Goal: Information Seeking & Learning: Learn about a topic

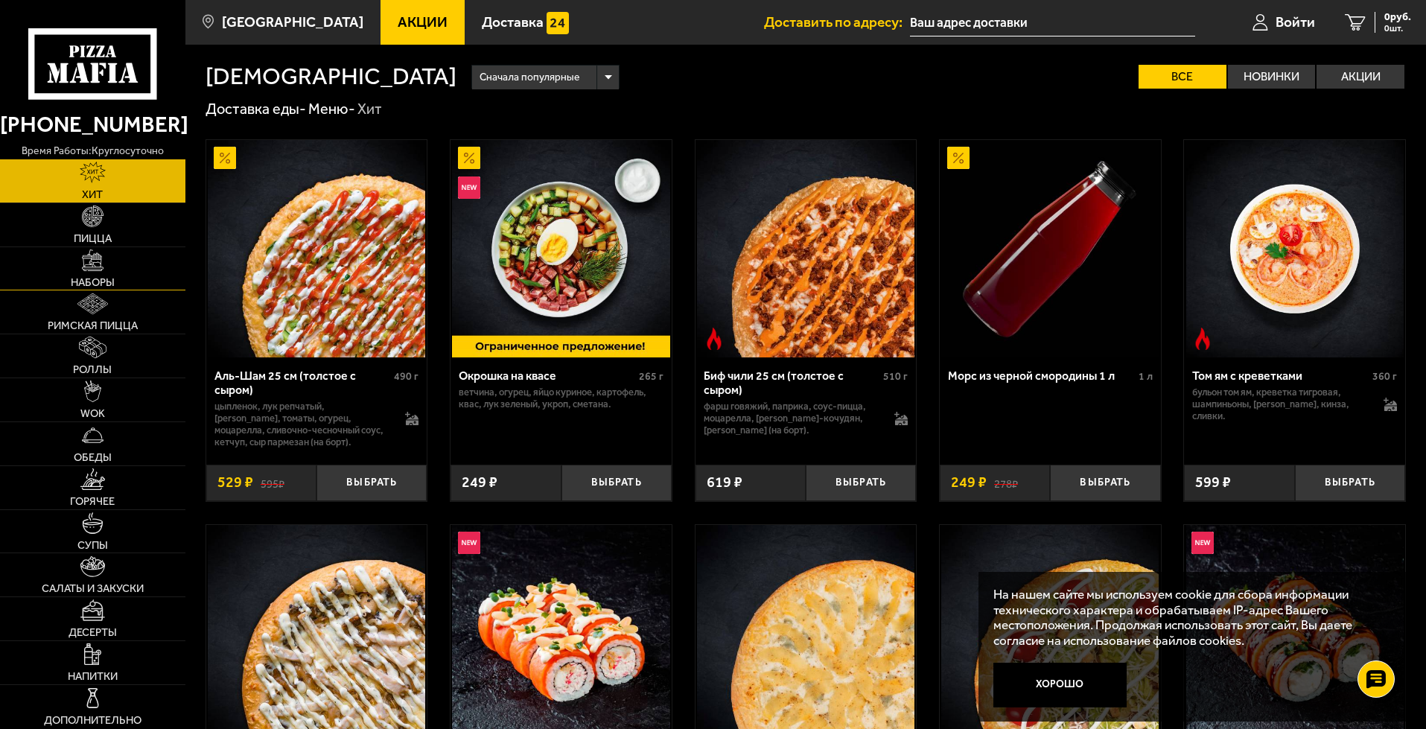
click at [119, 290] on link "Наборы" at bounding box center [92, 268] width 185 height 43
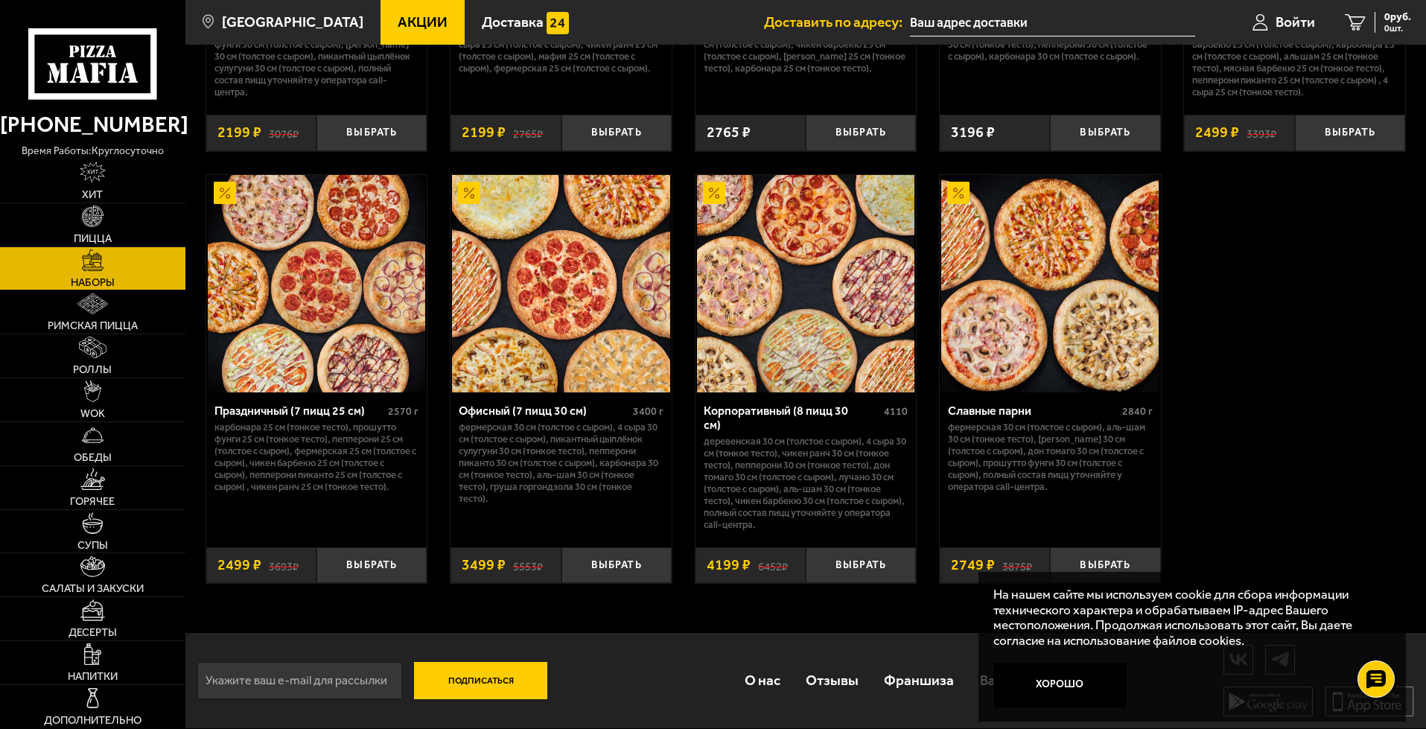
scroll to position [2327, 0]
click at [1074, 680] on button "Хорошо" at bounding box center [1060, 685] width 134 height 45
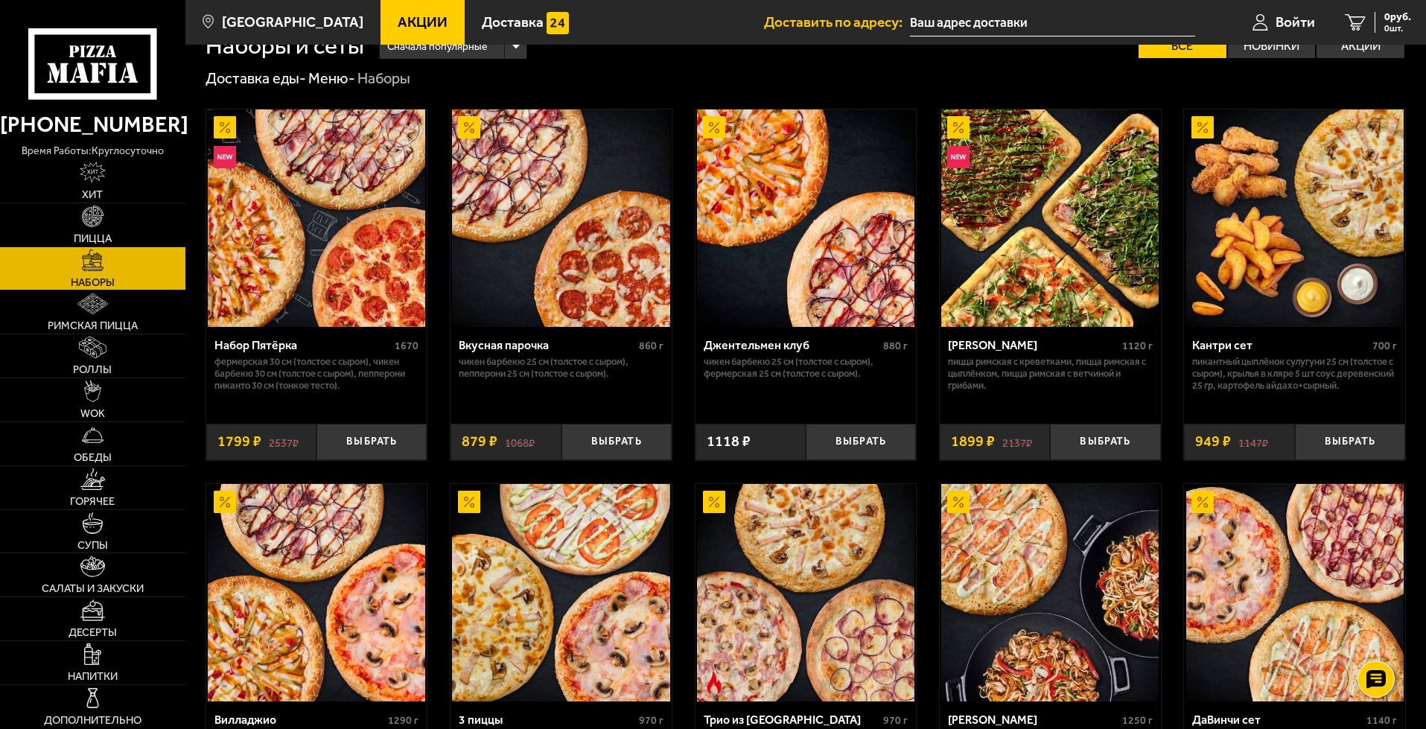
scroll to position [0, 0]
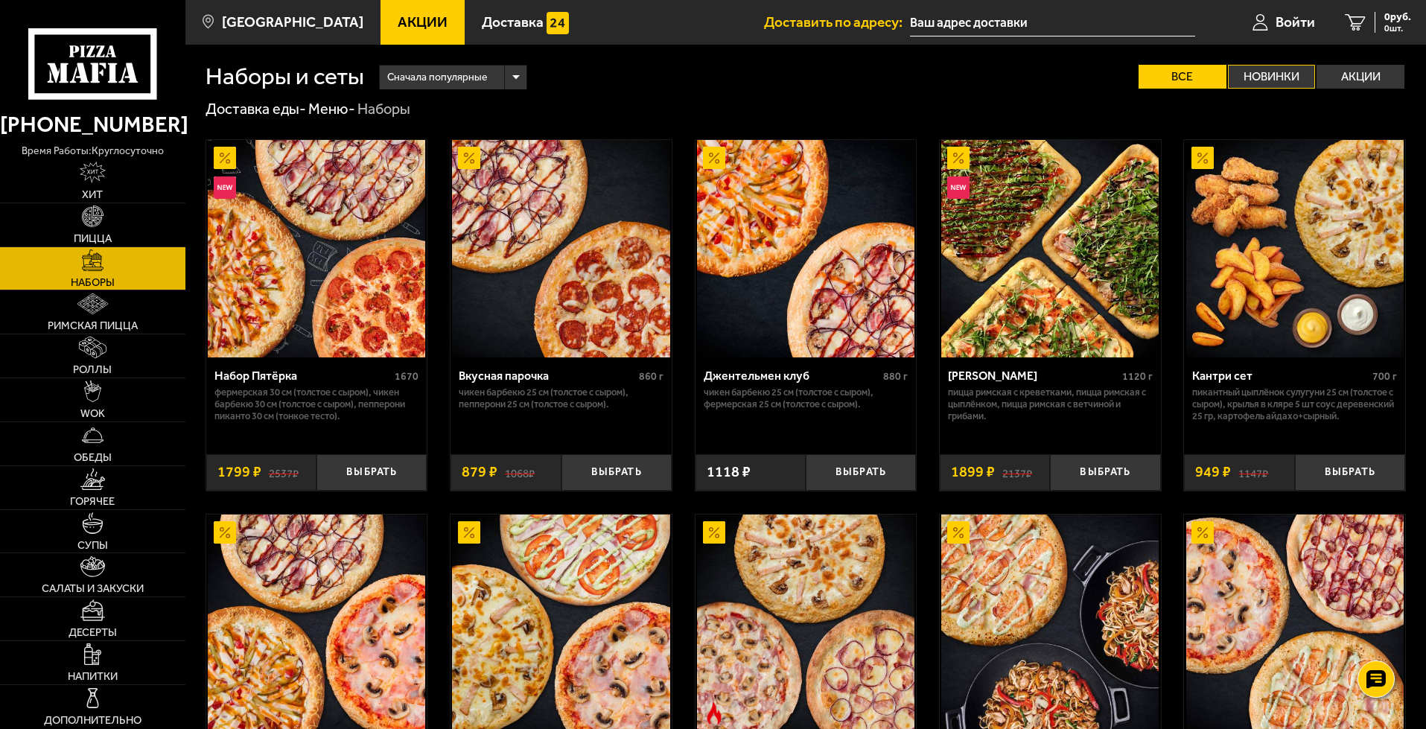
click at [1270, 81] on label "Новинки" at bounding box center [1272, 77] width 88 height 24
click at [0, 0] on input "Новинки" at bounding box center [0, 0] width 0 height 0
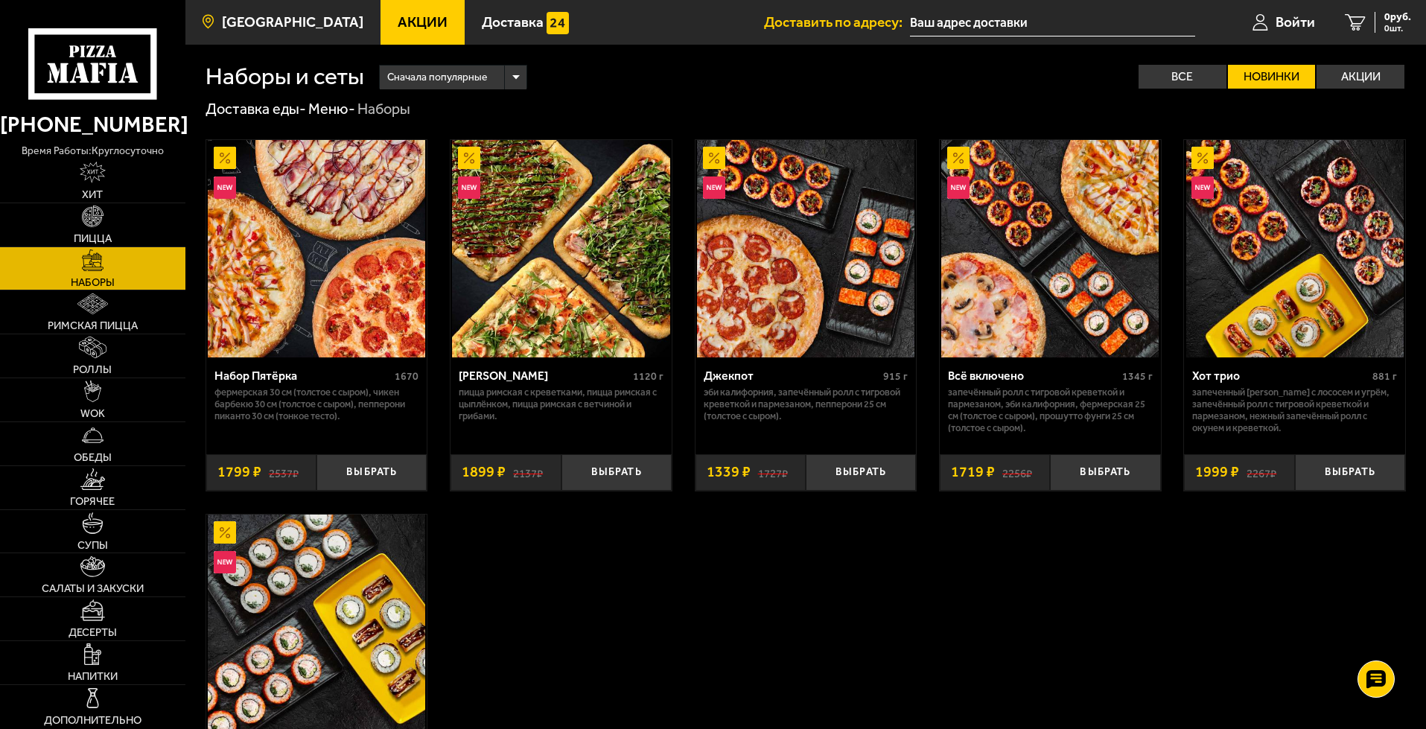
click at [309, 18] on span "[GEOGRAPHIC_DATA]" at bounding box center [292, 22] width 141 height 14
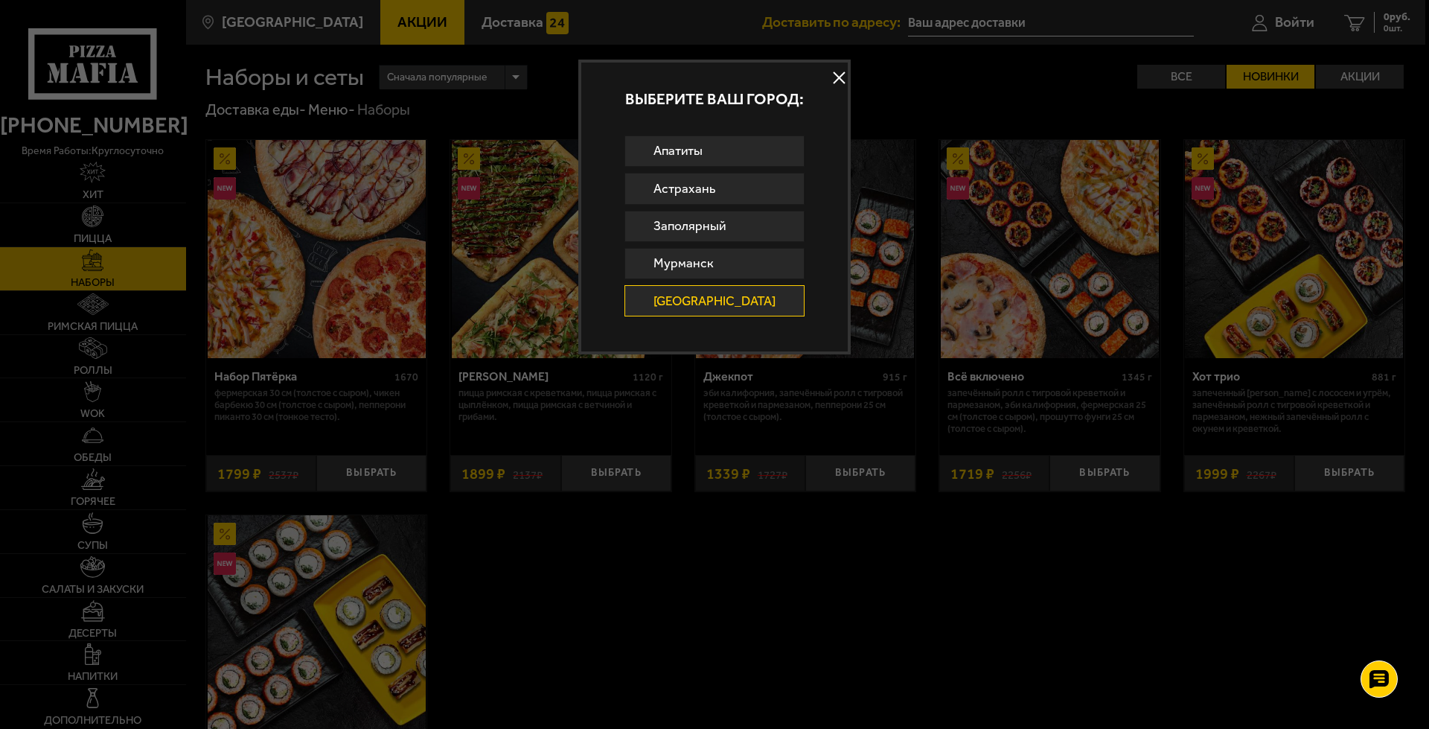
click at [846, 74] on button at bounding box center [840, 78] width 22 height 22
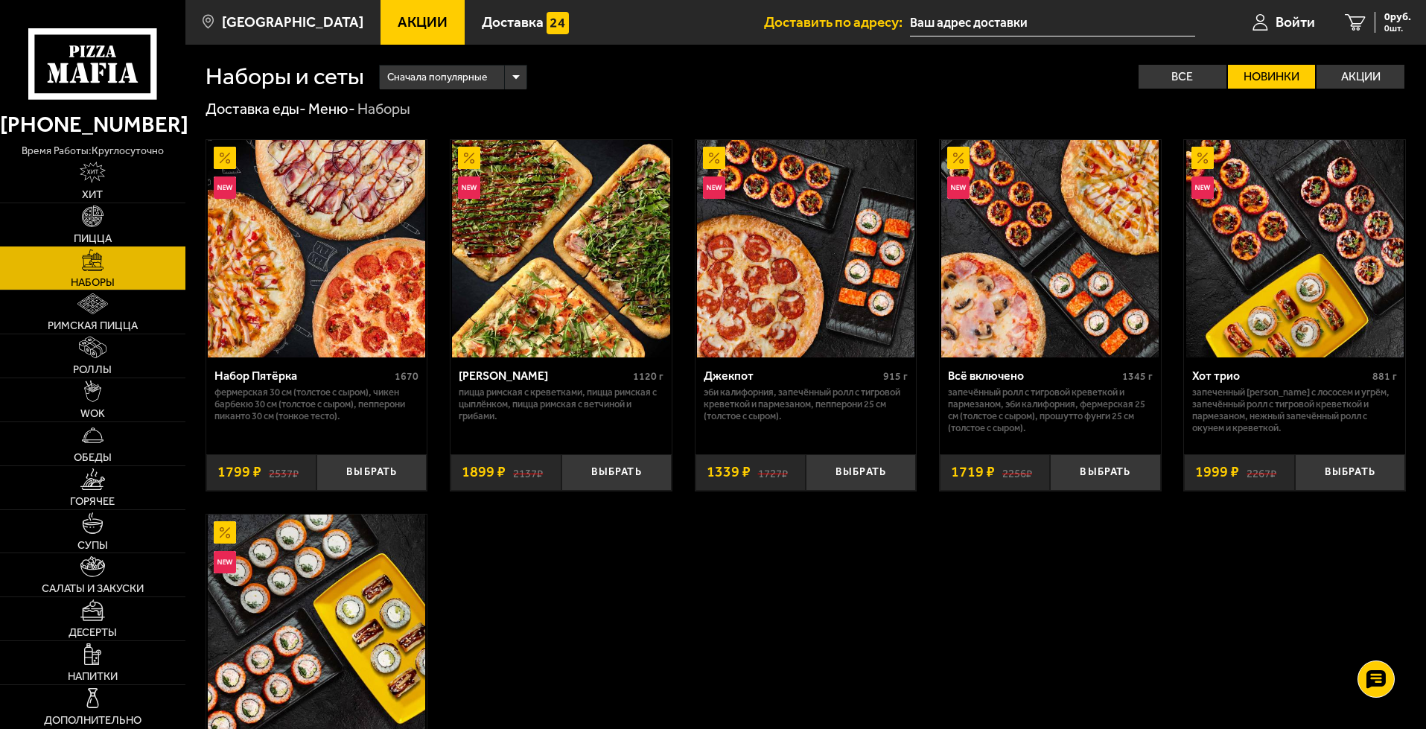
click at [103, 227] on img at bounding box center [93, 216] width 22 height 22
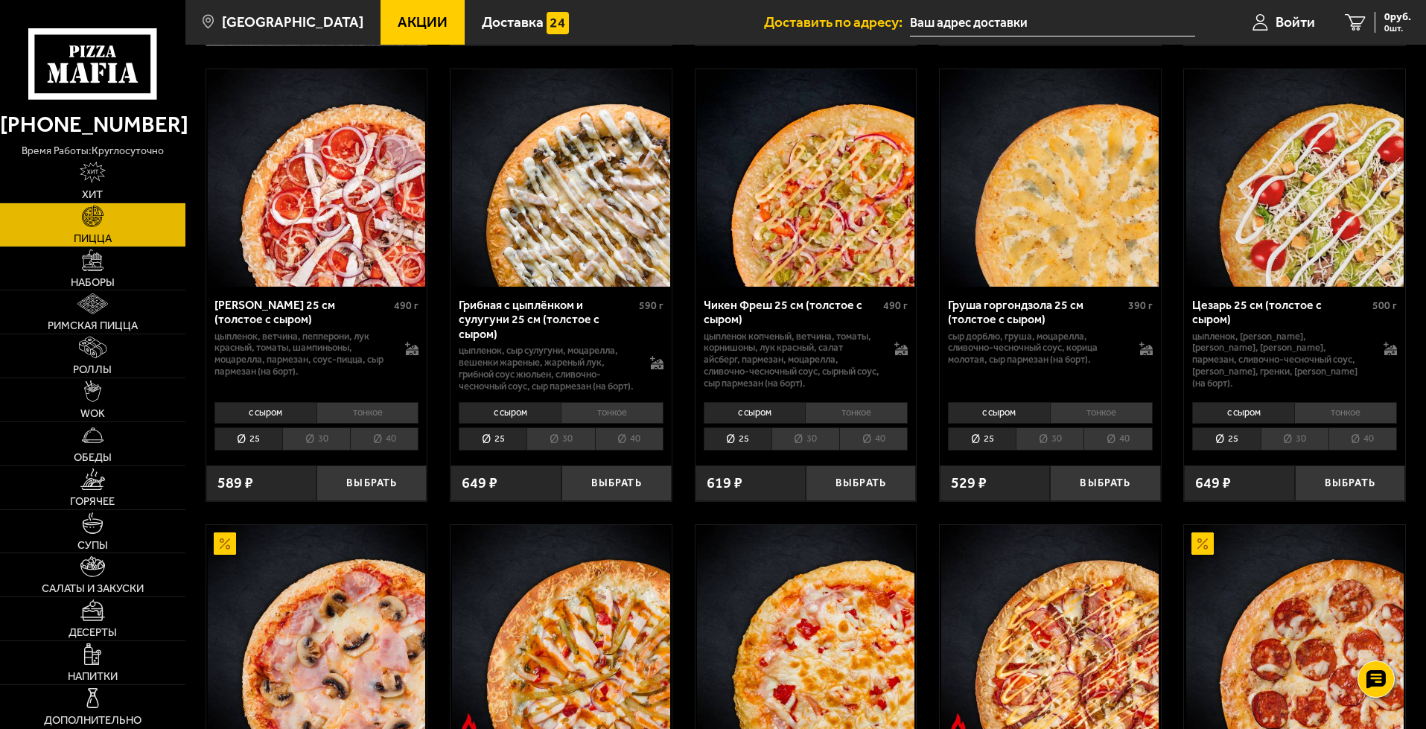
scroll to position [765, 0]
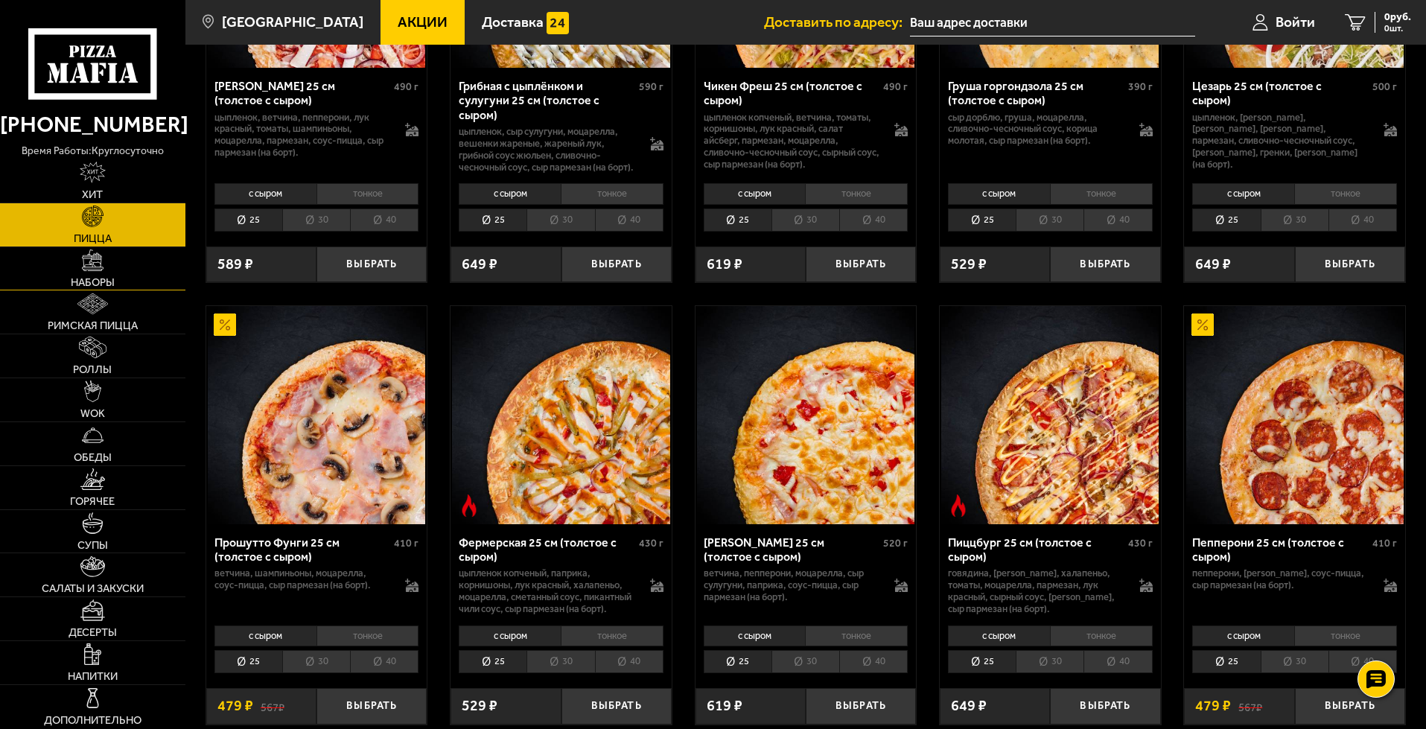
click at [103, 271] on img at bounding box center [93, 260] width 22 height 22
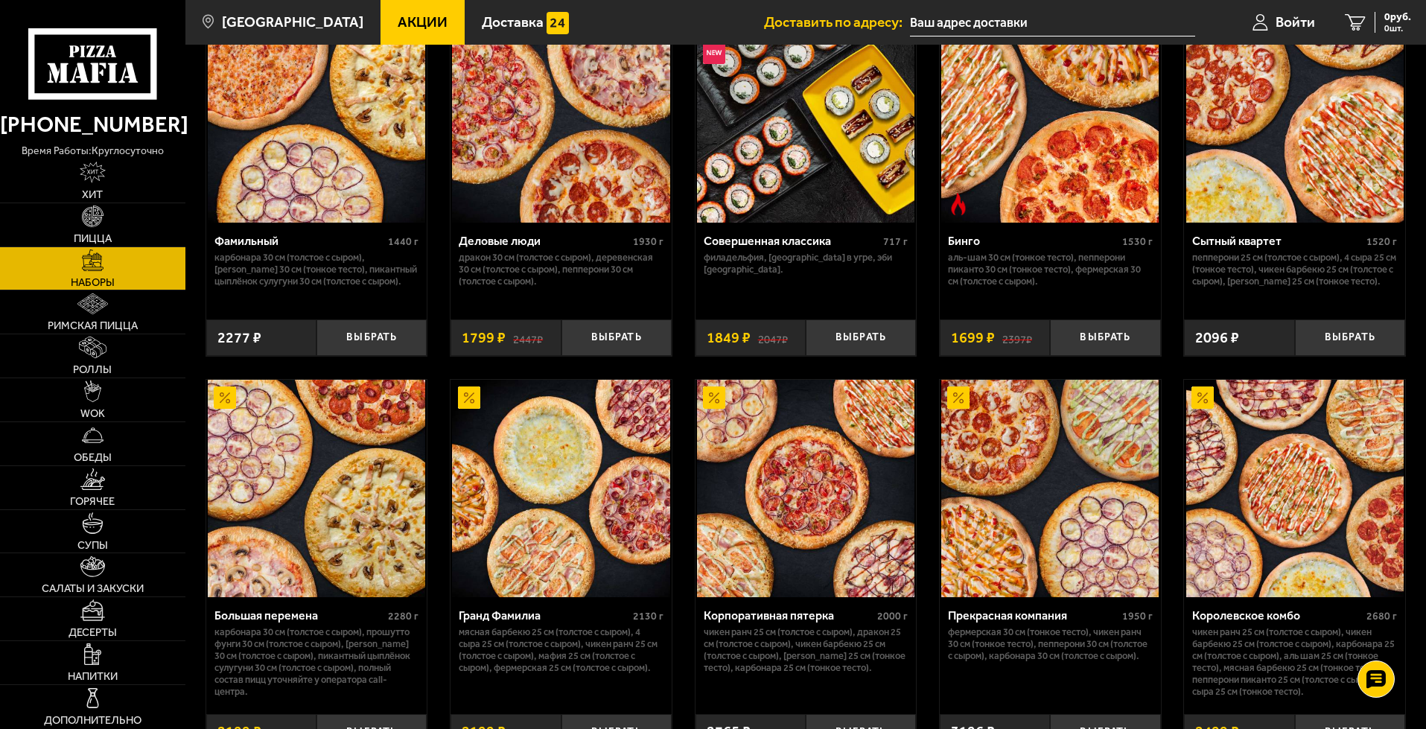
scroll to position [1421, 0]
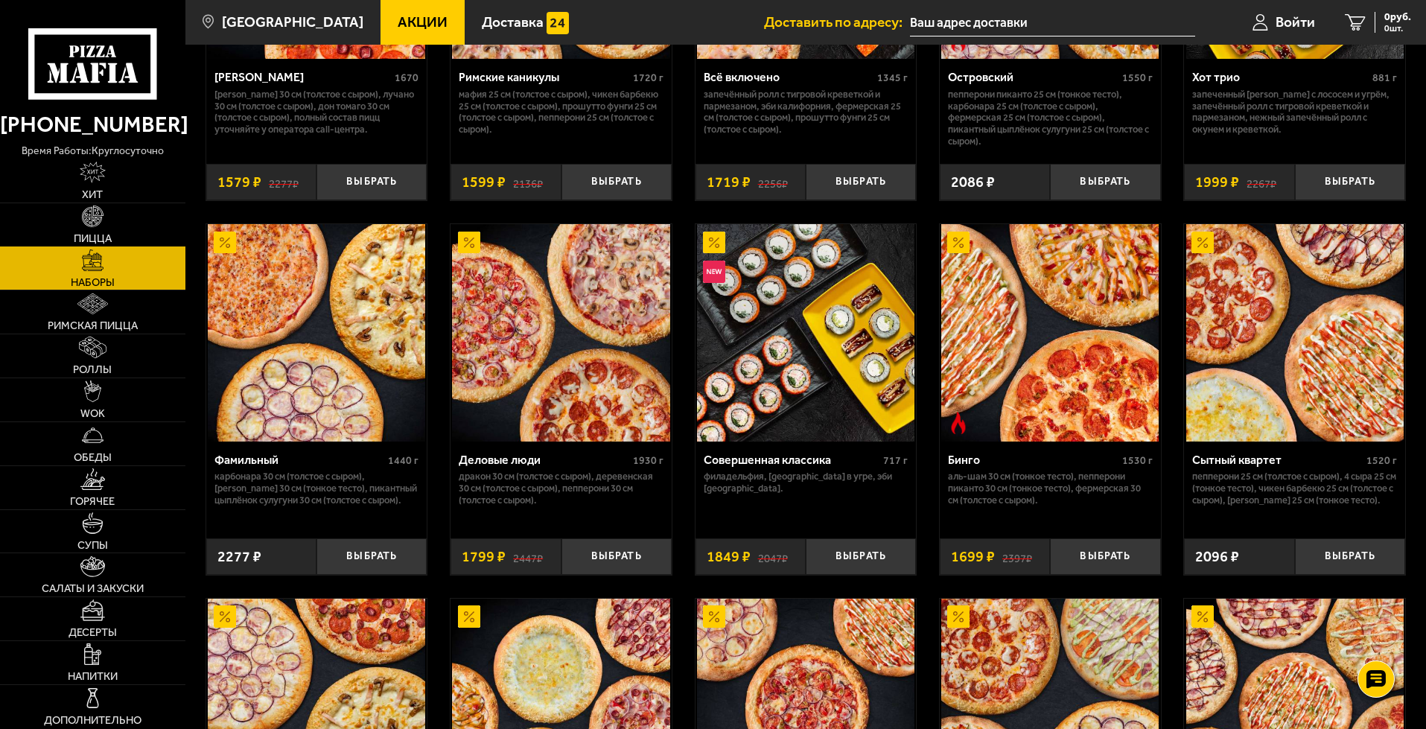
click at [111, 246] on link "Пицца" at bounding box center [92, 224] width 185 height 43
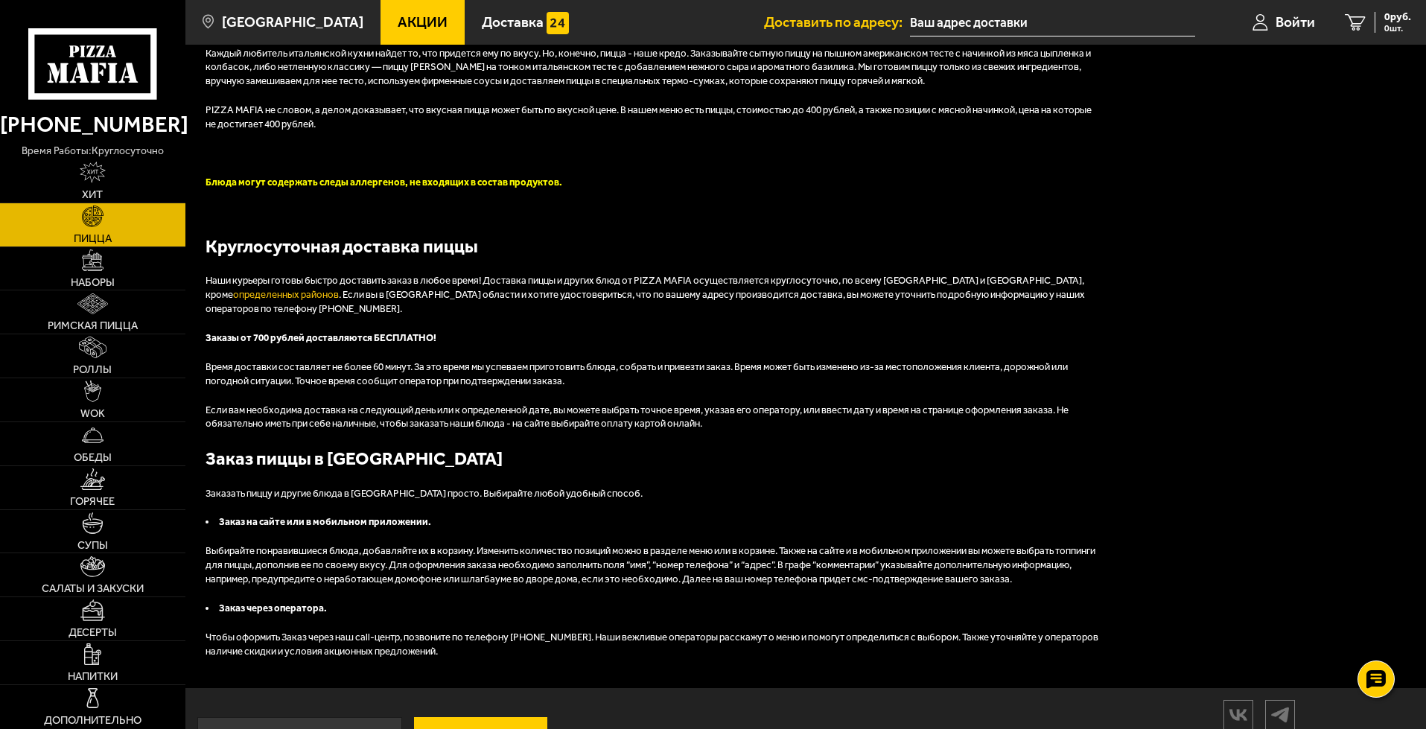
scroll to position [3192, 0]
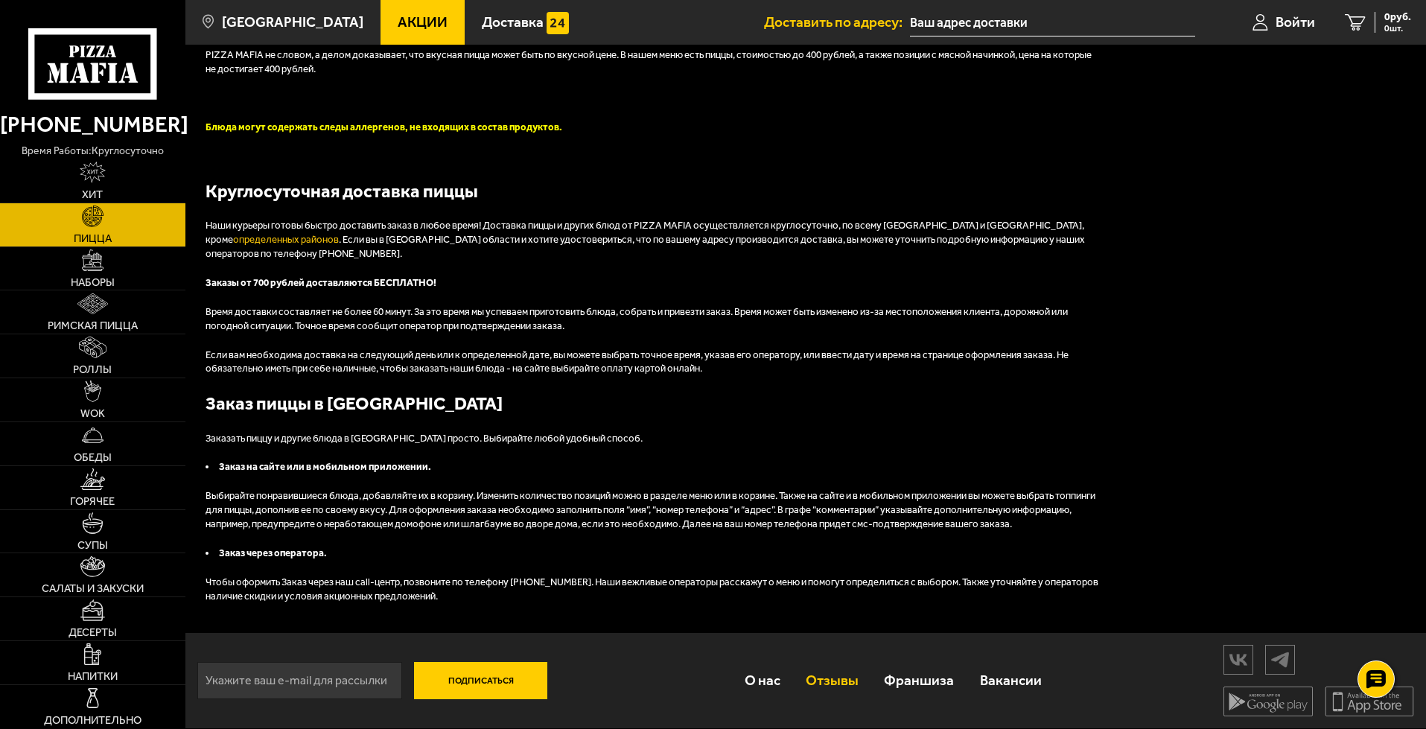
click at [830, 664] on link "Отзывы" at bounding box center [832, 680] width 78 height 48
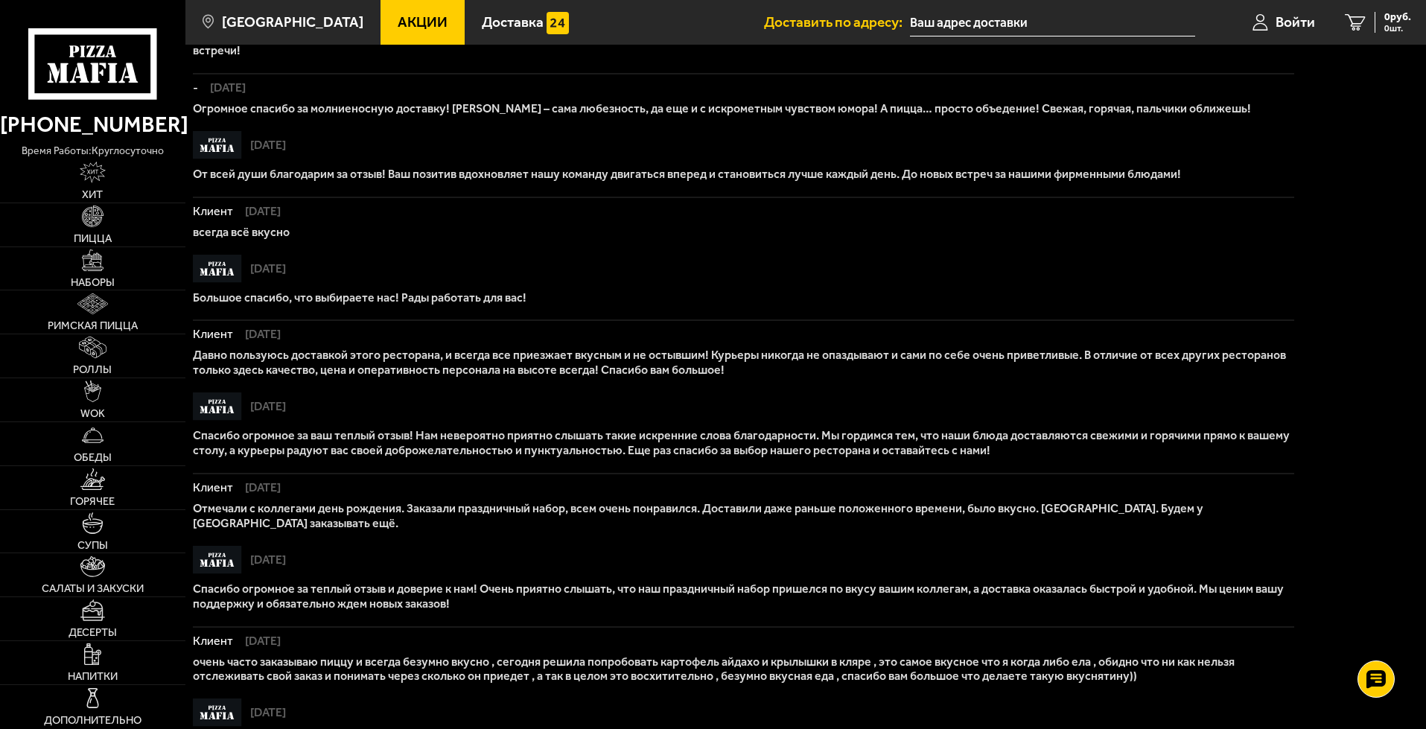
scroll to position [546, 0]
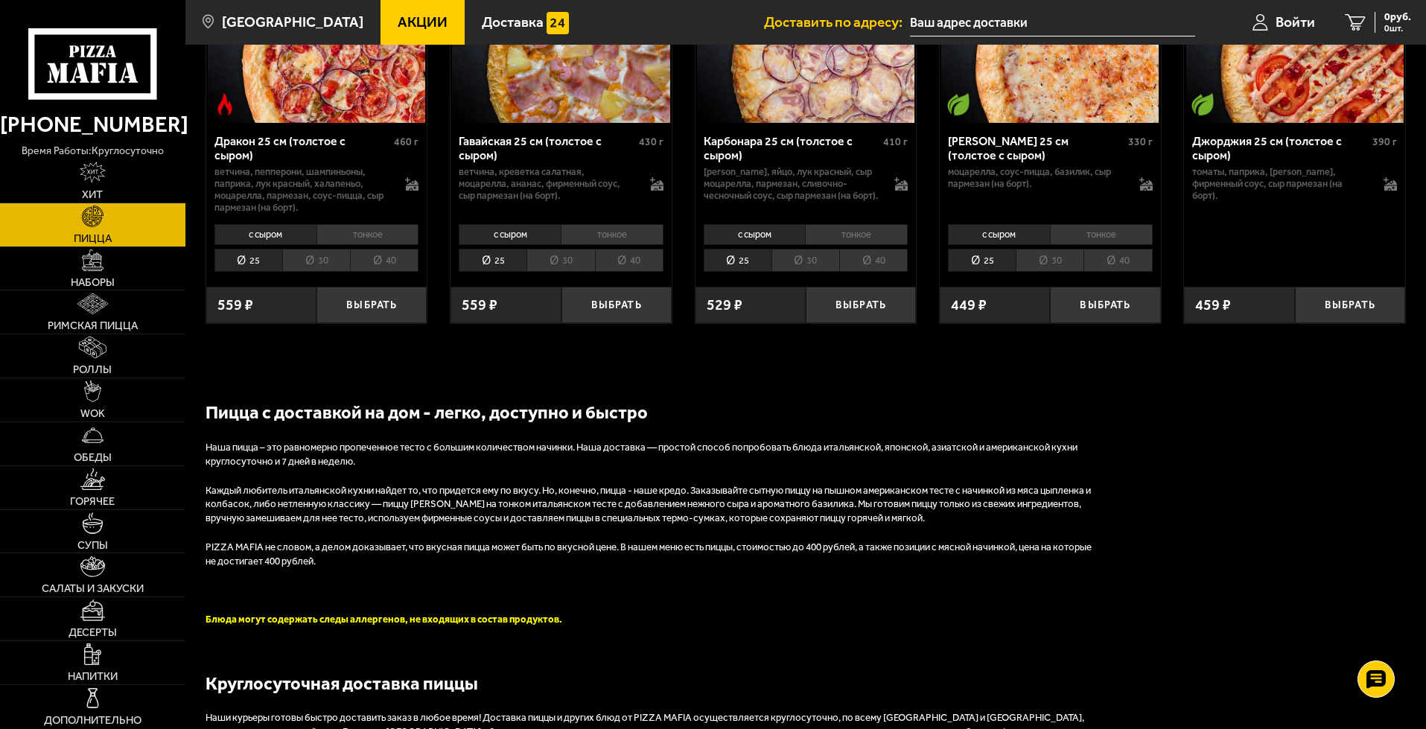
scroll to position [2077, 0]
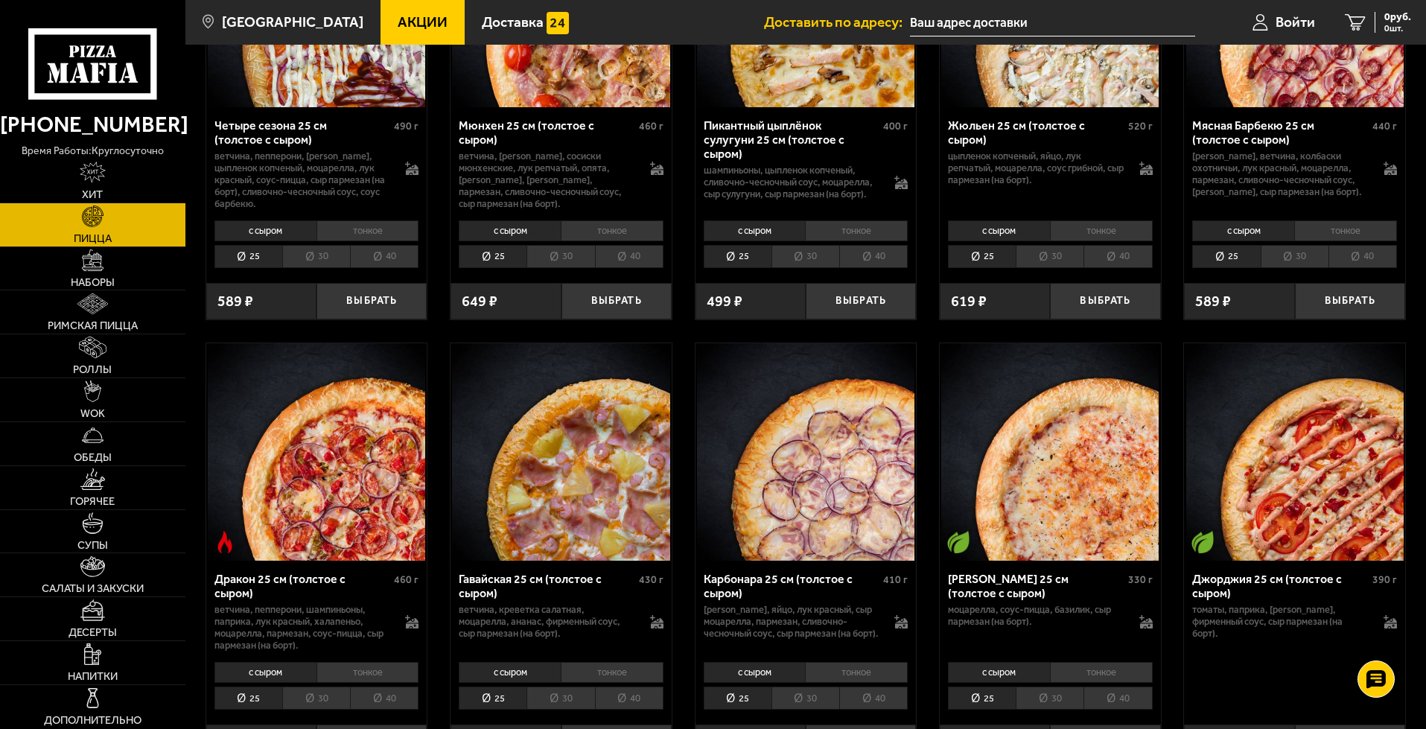
click at [447, 15] on span "Акции" at bounding box center [423, 22] width 50 height 14
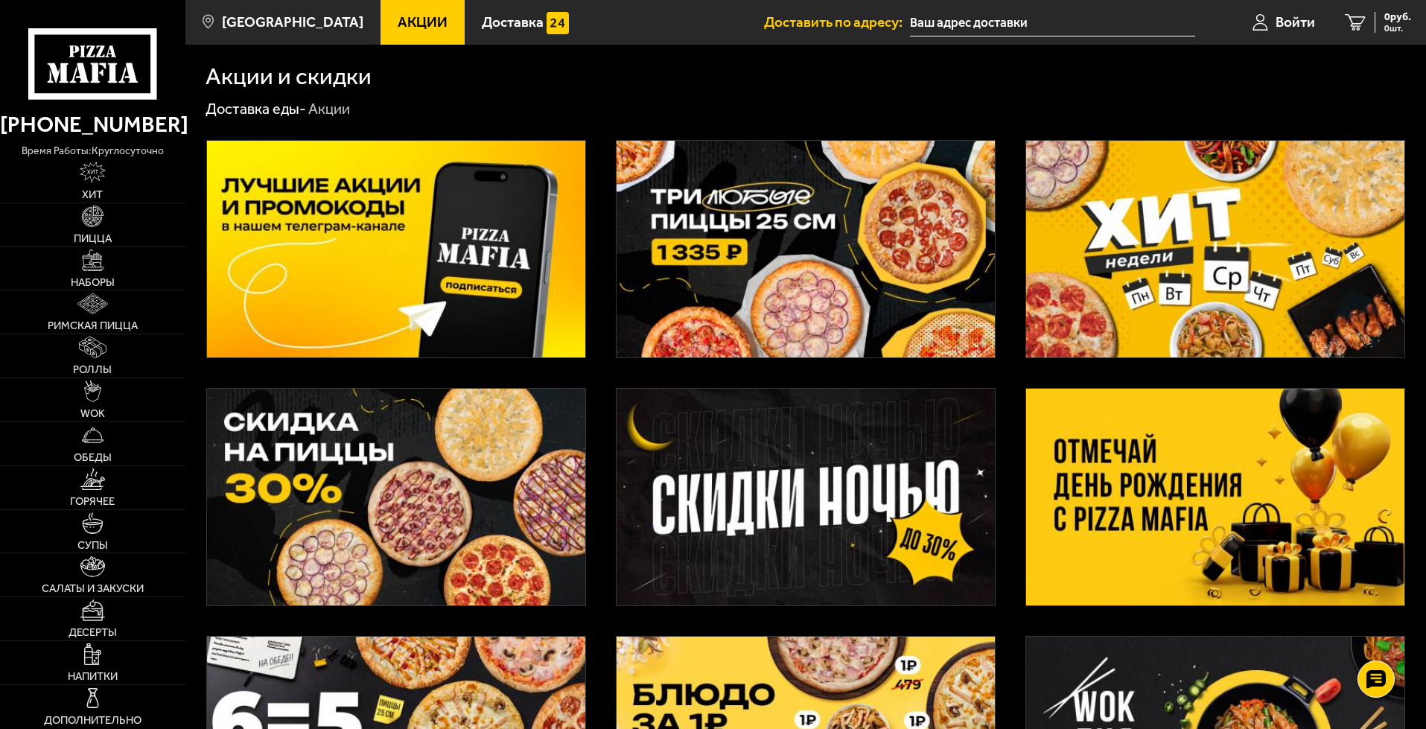
click at [445, 313] on img at bounding box center [396, 249] width 378 height 217
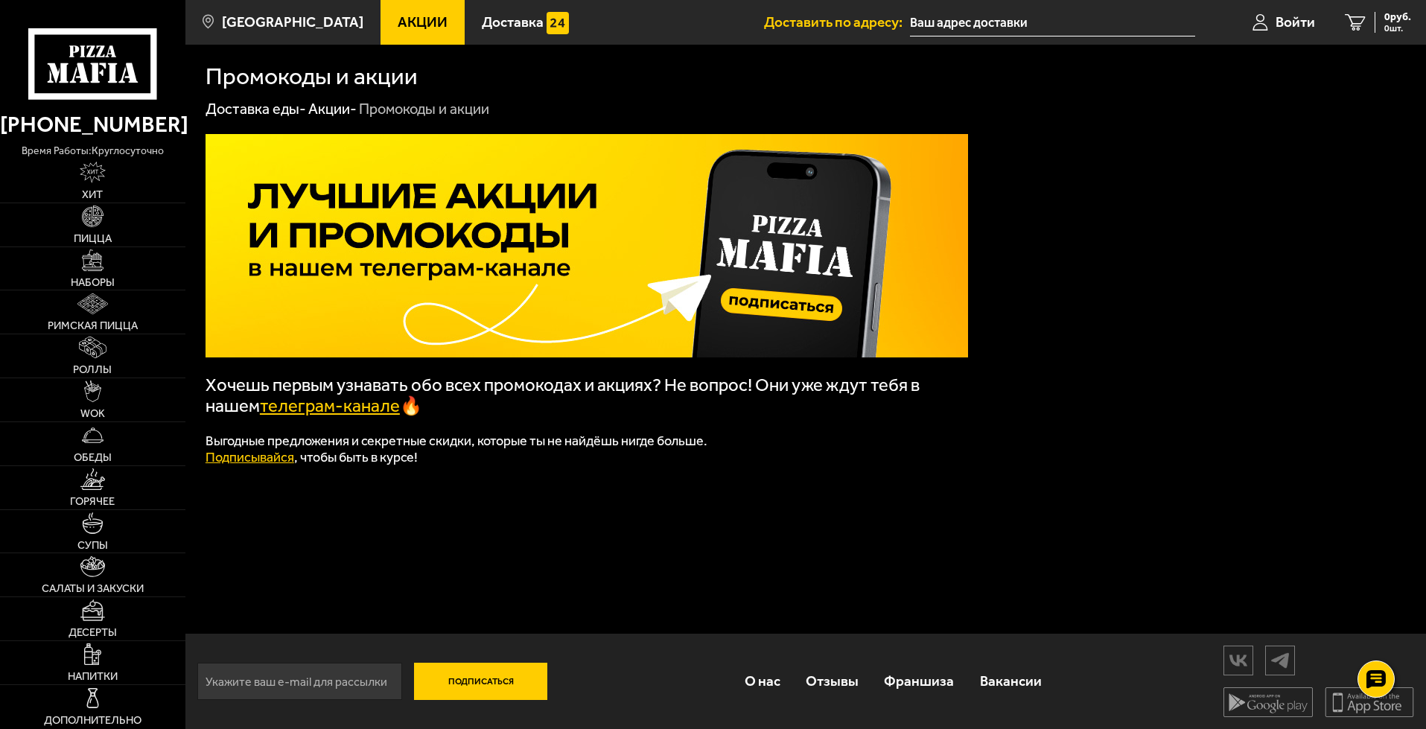
scroll to position [12, 0]
click at [335, 117] on link "Акции -" at bounding box center [332, 108] width 48 height 18
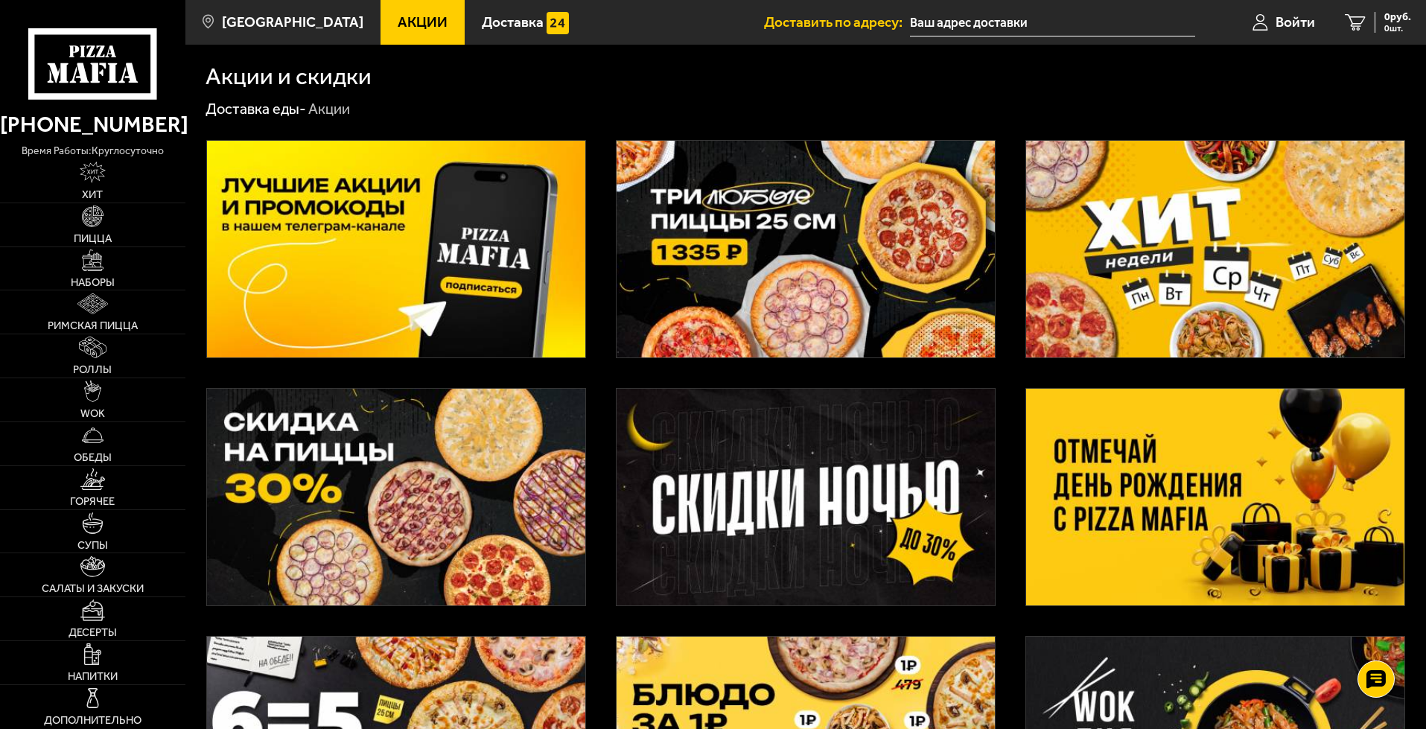
click at [1250, 268] on img at bounding box center [1215, 249] width 378 height 217
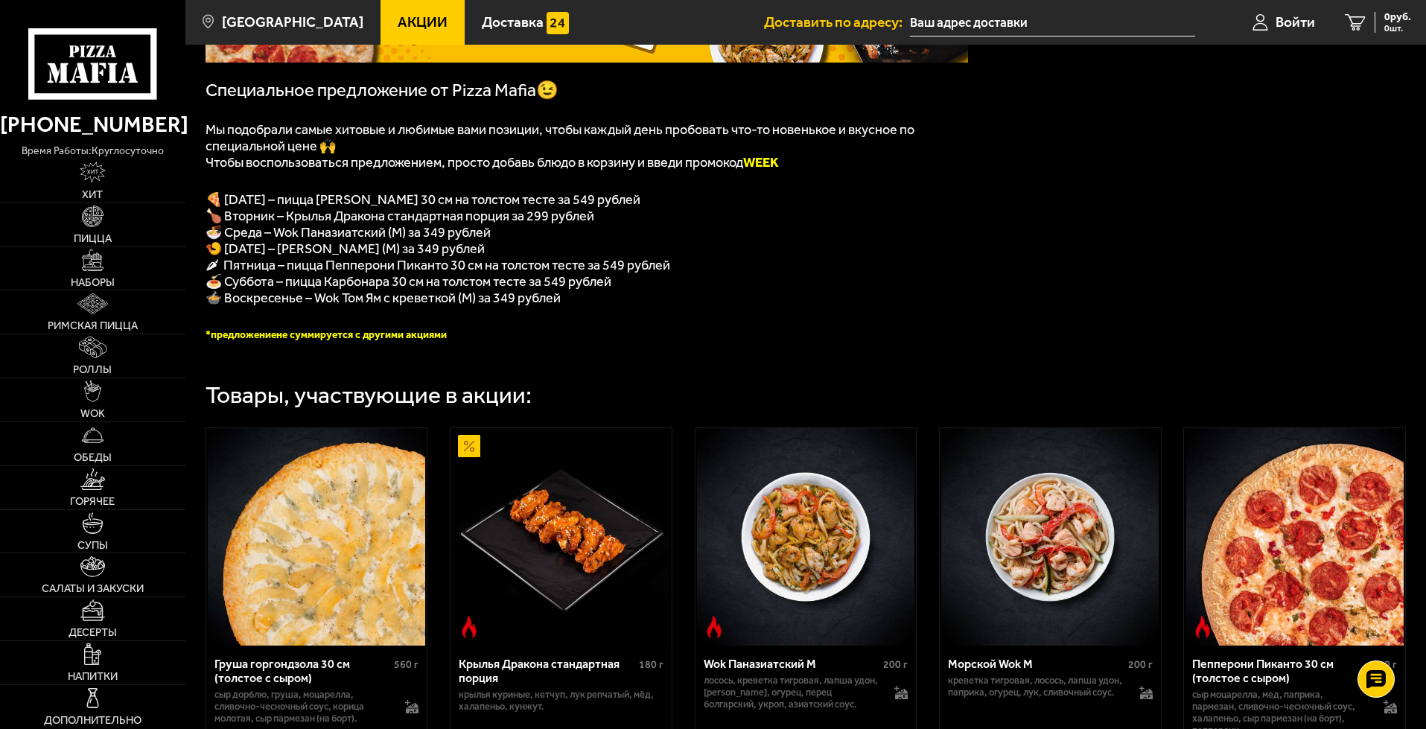
scroll to position [185, 0]
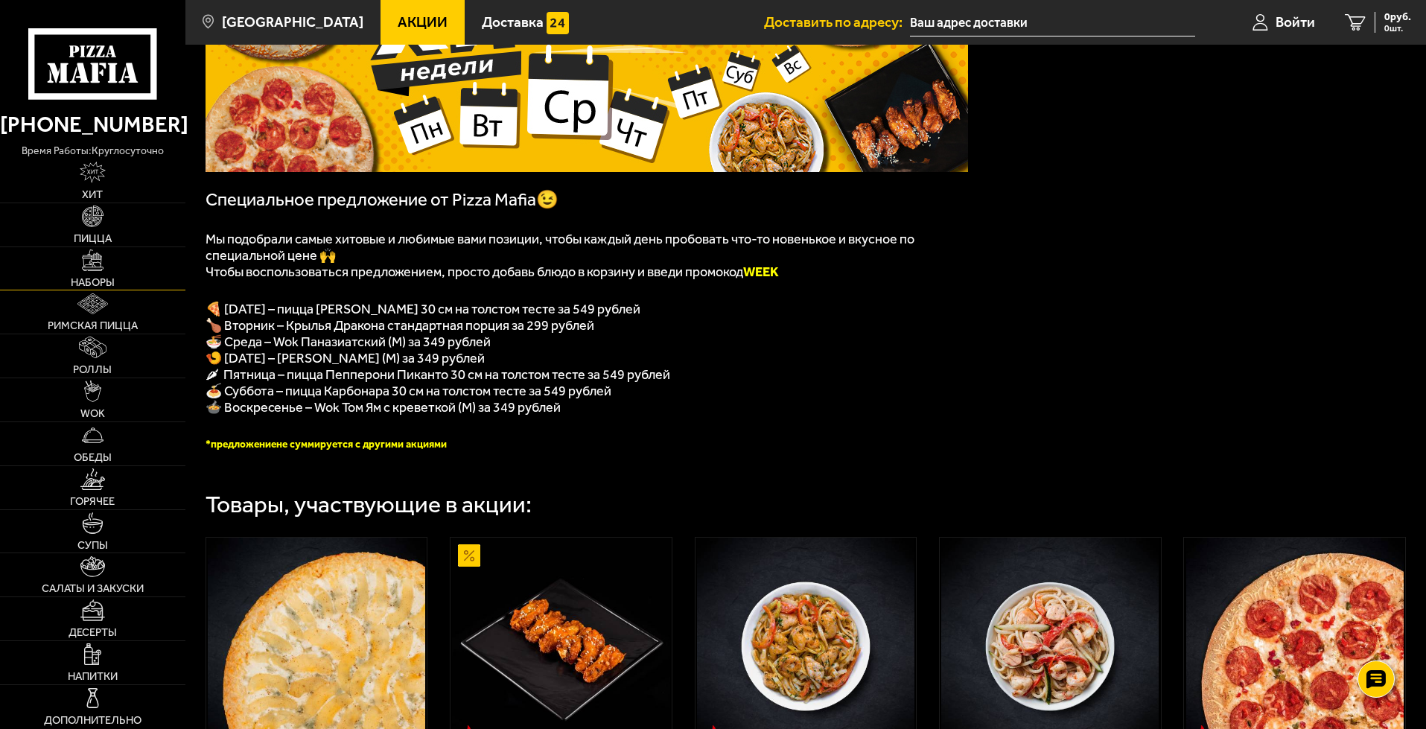
click at [103, 271] on img at bounding box center [93, 260] width 22 height 22
